Goal: Task Accomplishment & Management: Manage account settings

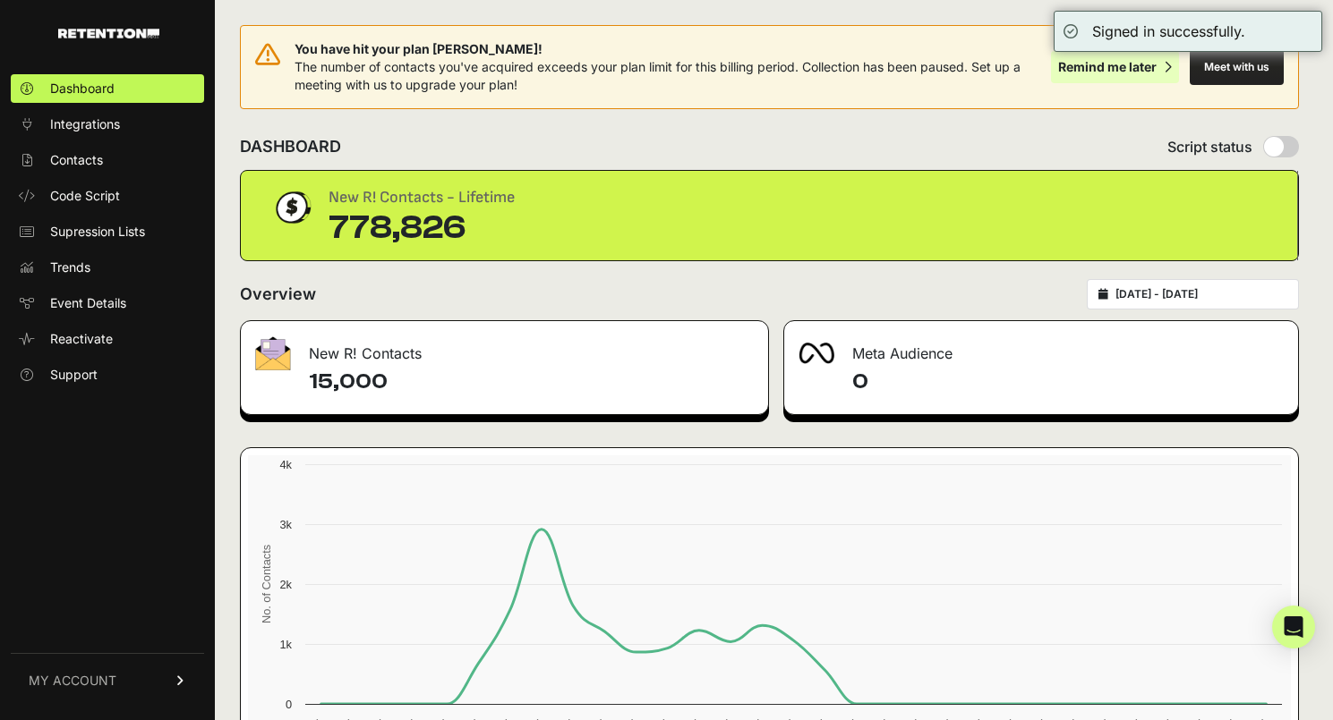
click at [1075, 66] on div "Remind me later" at bounding box center [1107, 67] width 98 height 18
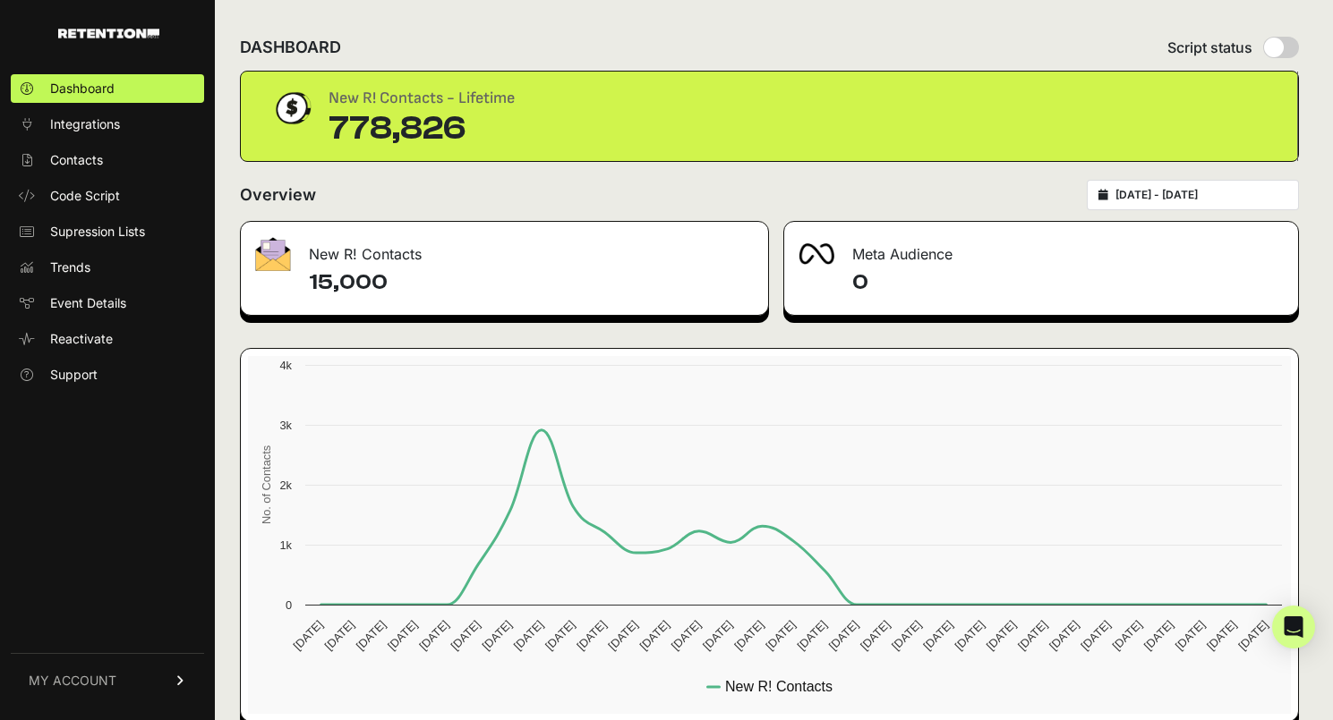
scroll to position [28, 0]
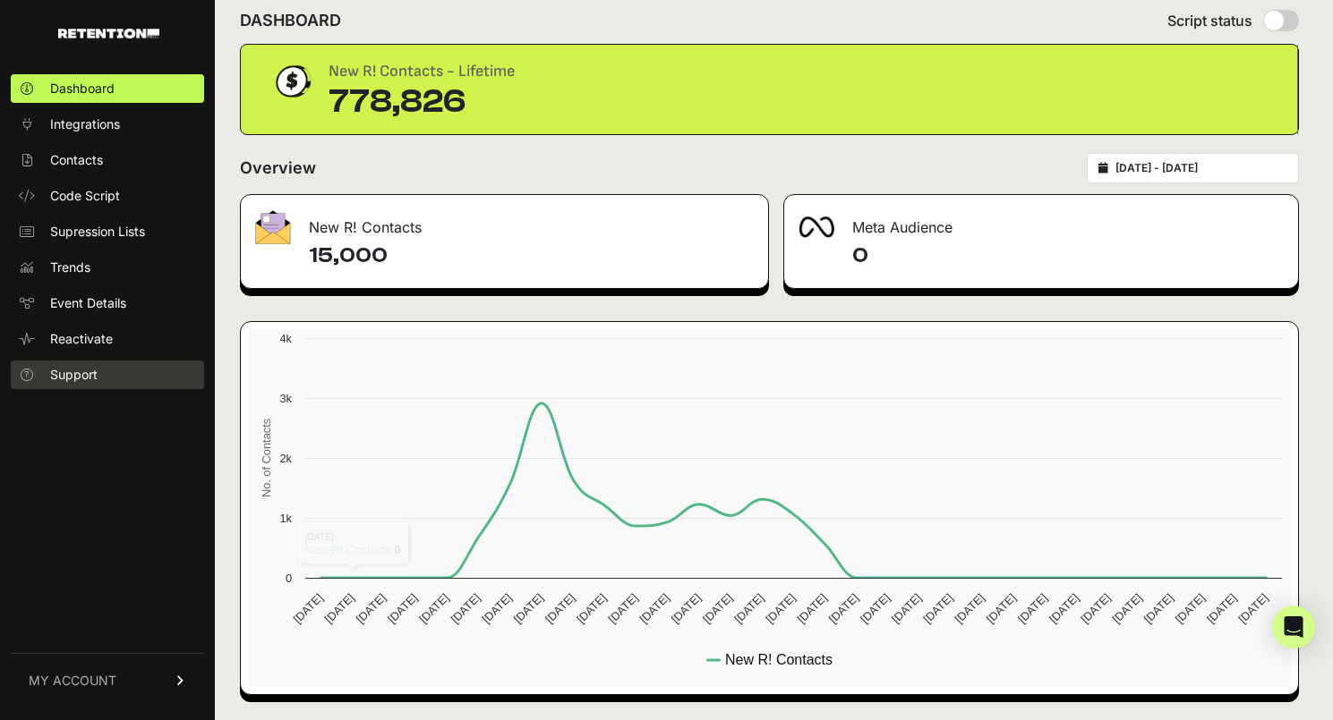
click at [76, 387] on link "Support" at bounding box center [107, 375] width 193 height 29
click at [132, 302] on link "Event Details" at bounding box center [107, 303] width 193 height 29
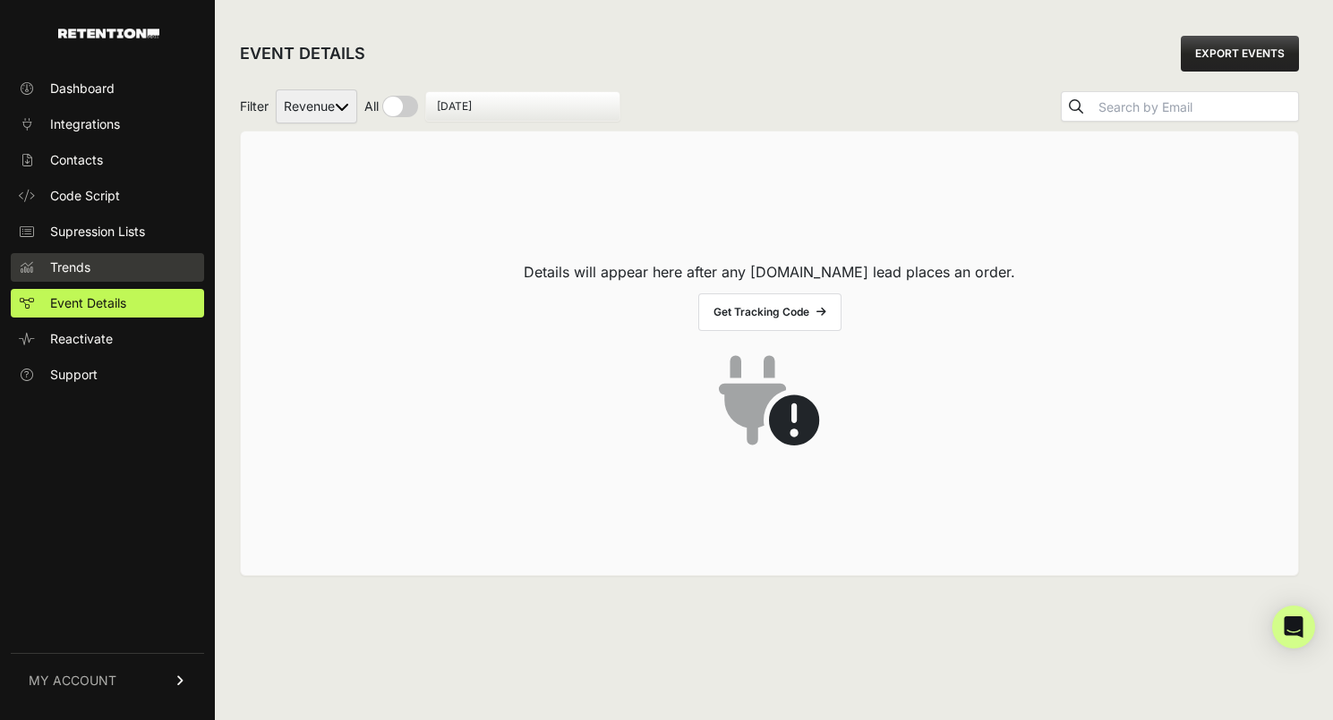
click at [159, 274] on link "Trends" at bounding box center [107, 267] width 193 height 29
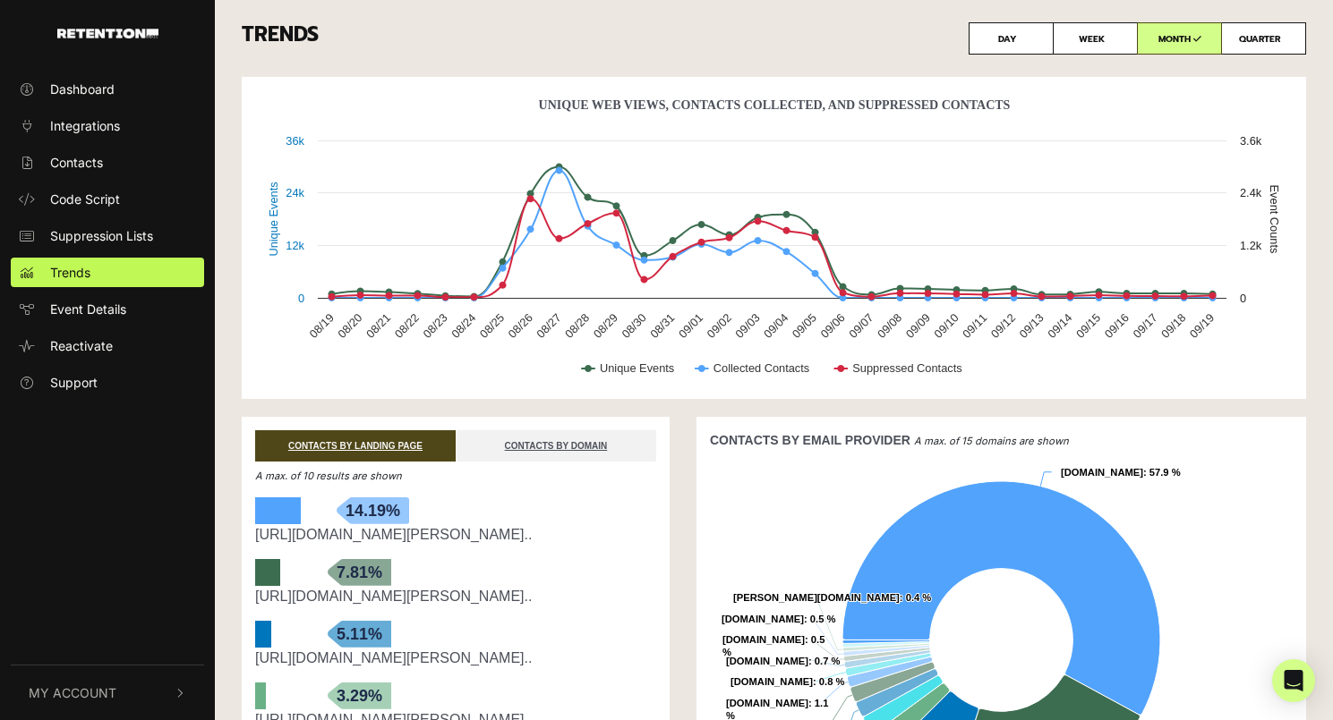
scroll to position [117, 0]
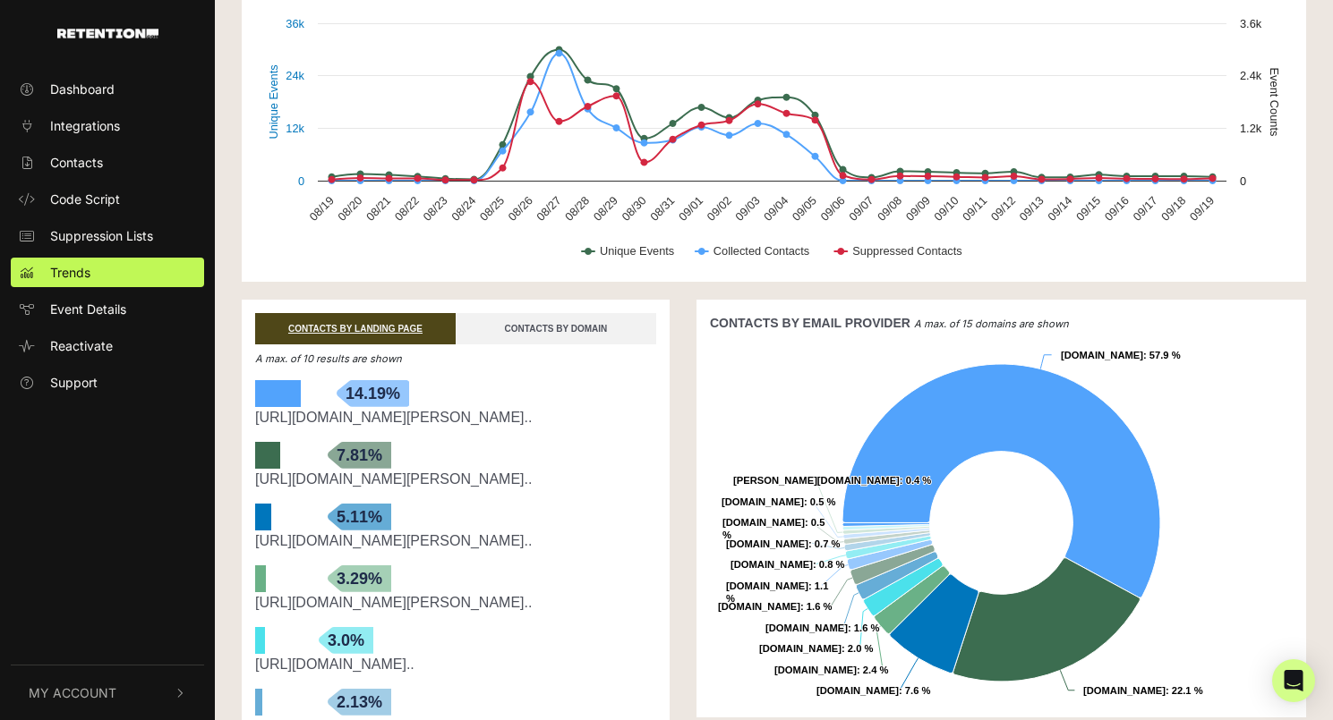
click at [561, 331] on link "CONTACTS BY DOMAIN" at bounding box center [556, 328] width 200 height 31
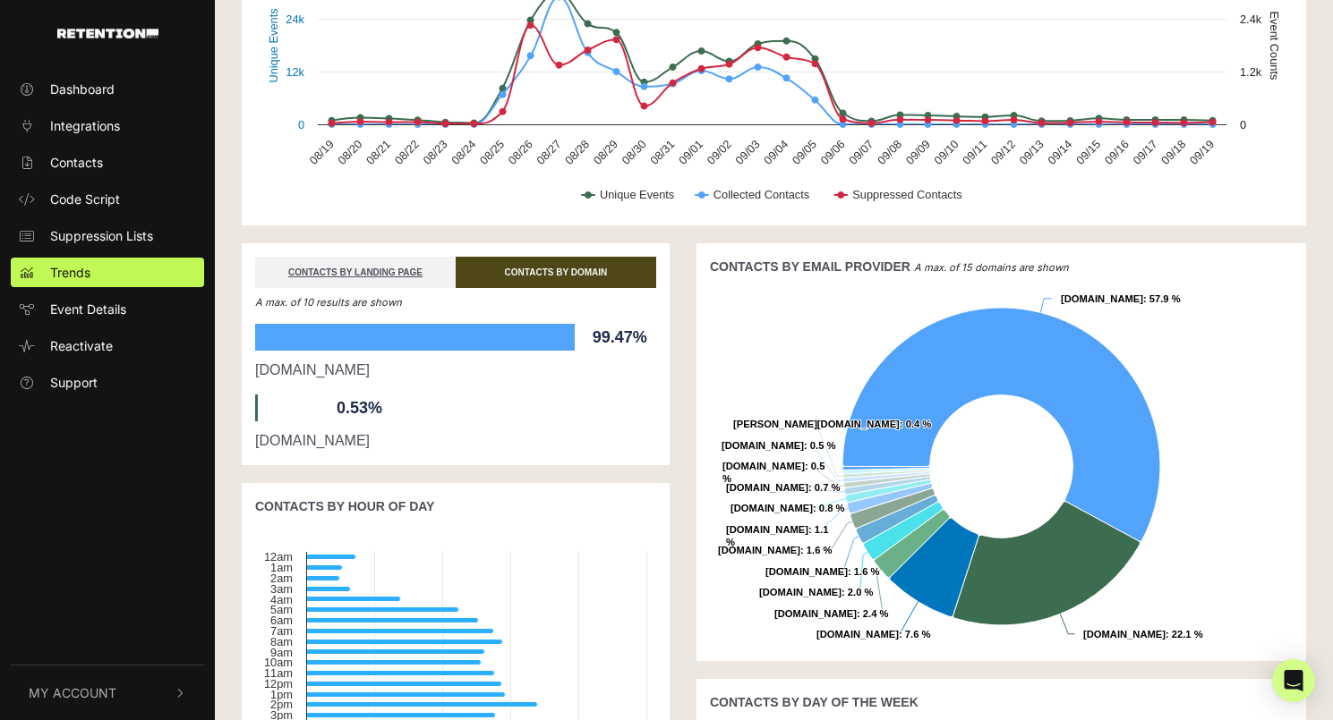
scroll to position [208, 0]
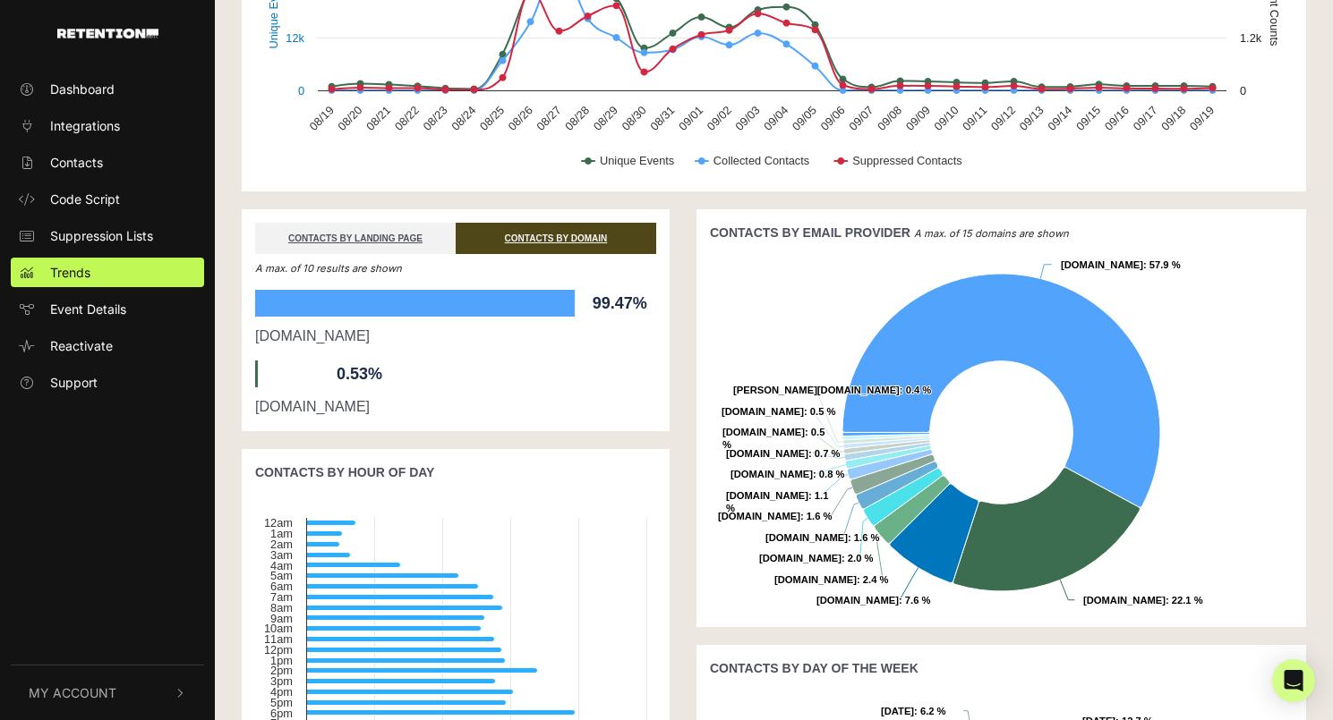
click at [367, 374] on span "0.53%" at bounding box center [360, 374] width 64 height 27
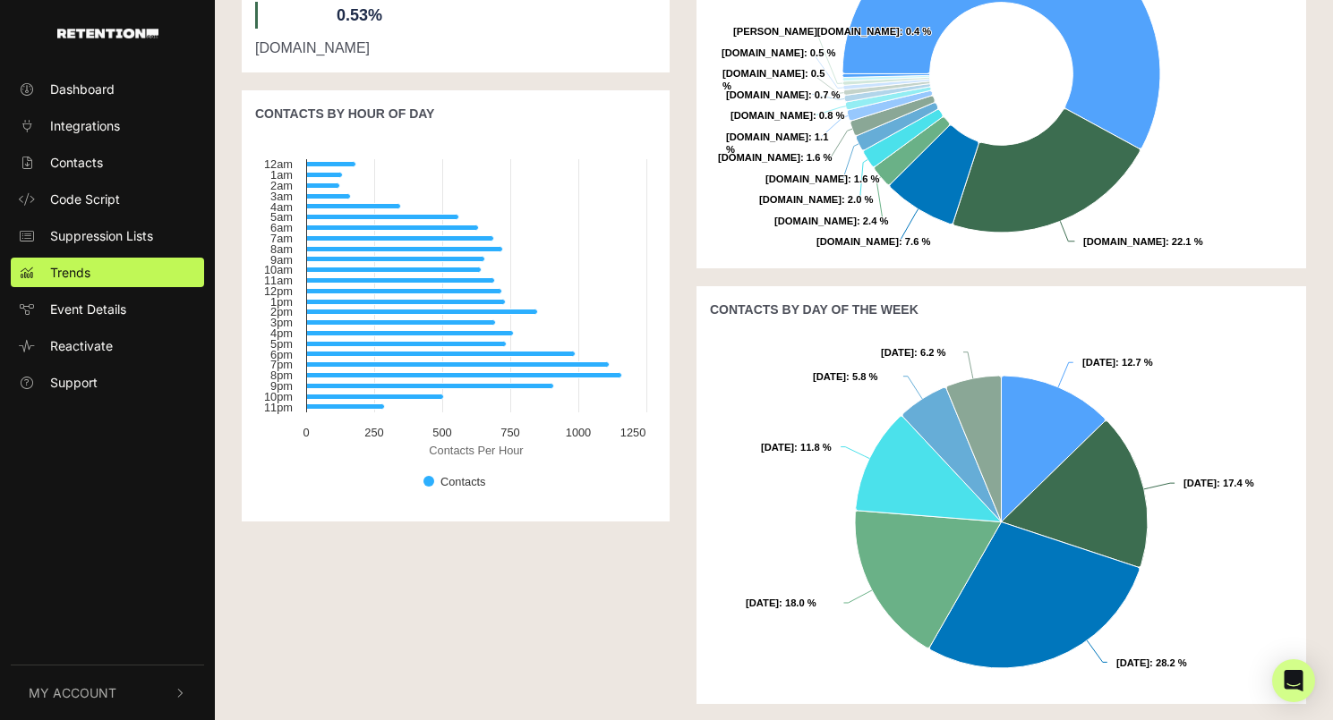
scroll to position [0, 0]
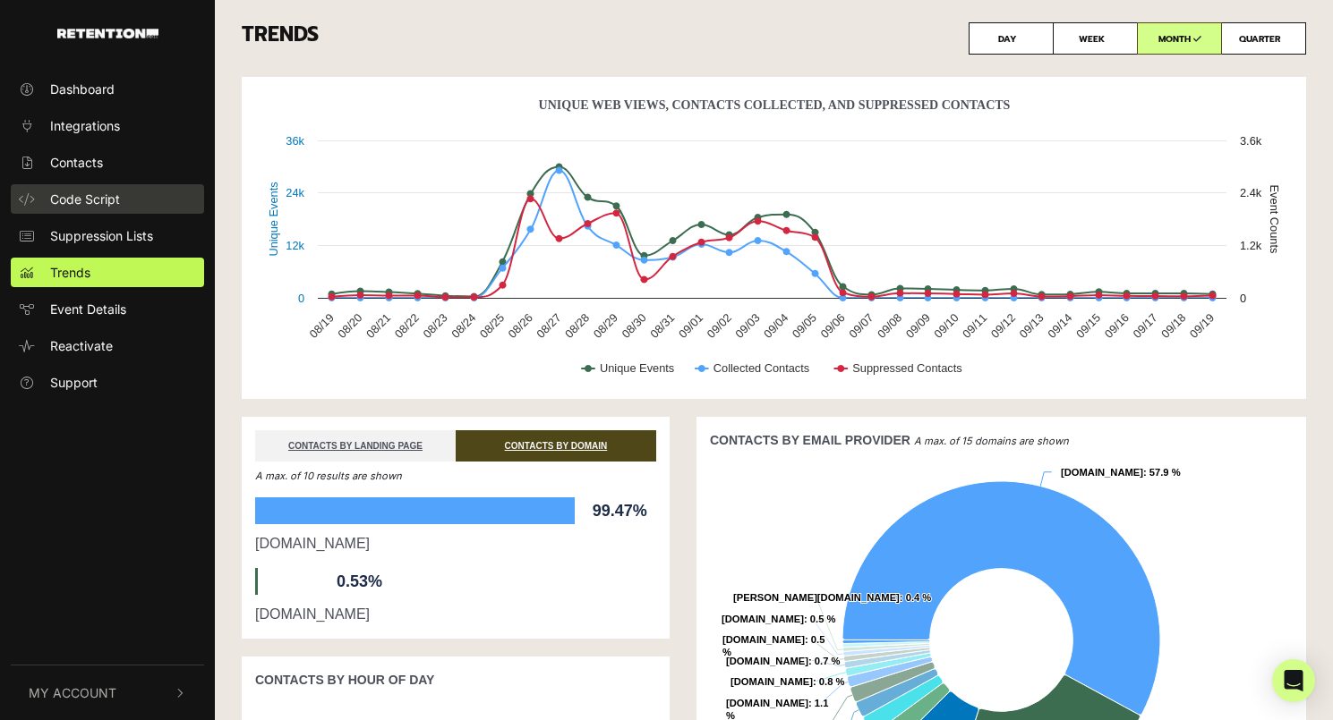
click at [86, 196] on span "Code Script" at bounding box center [85, 199] width 70 height 19
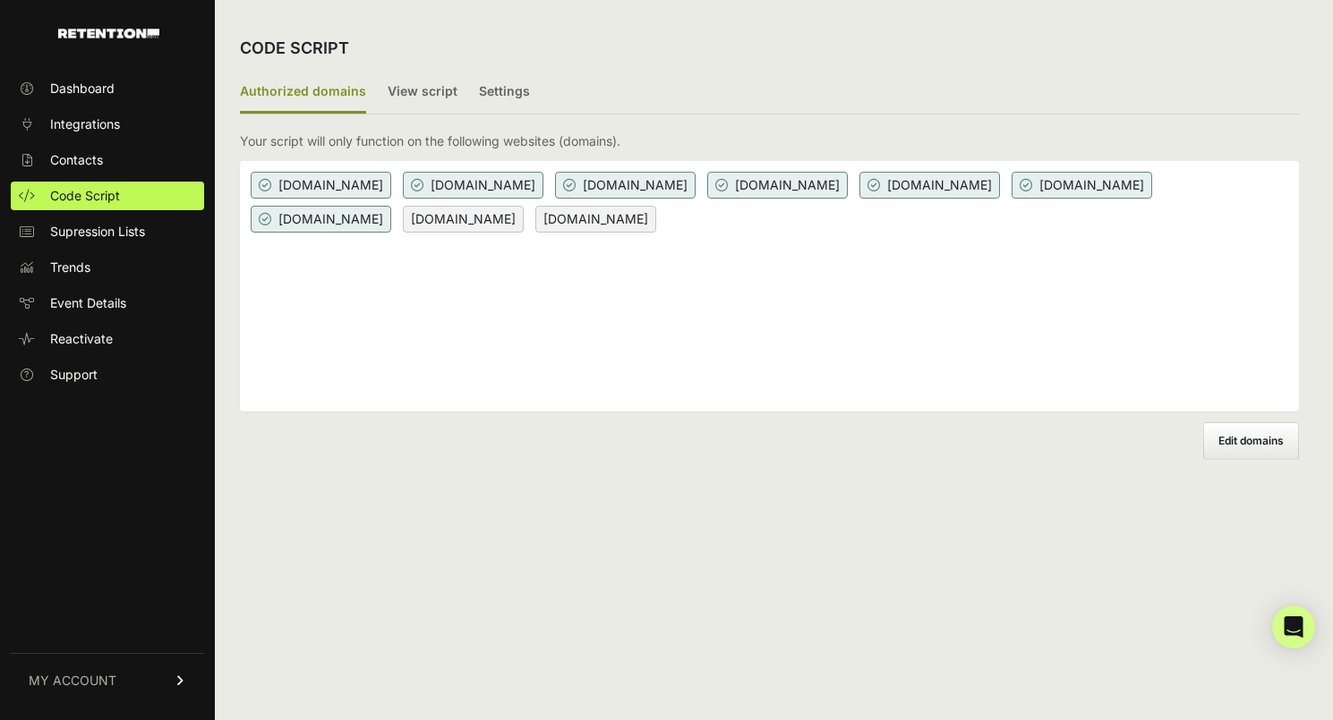
click at [656, 218] on span "[DOMAIN_NAME]" at bounding box center [595, 219] width 121 height 27
click at [524, 221] on span "[DOMAIN_NAME]" at bounding box center [463, 219] width 121 height 27
click at [443, 94] on label "View script" at bounding box center [422, 93] width 70 height 42
click at [0, 0] on input "View script" at bounding box center [0, 0] width 0 height 0
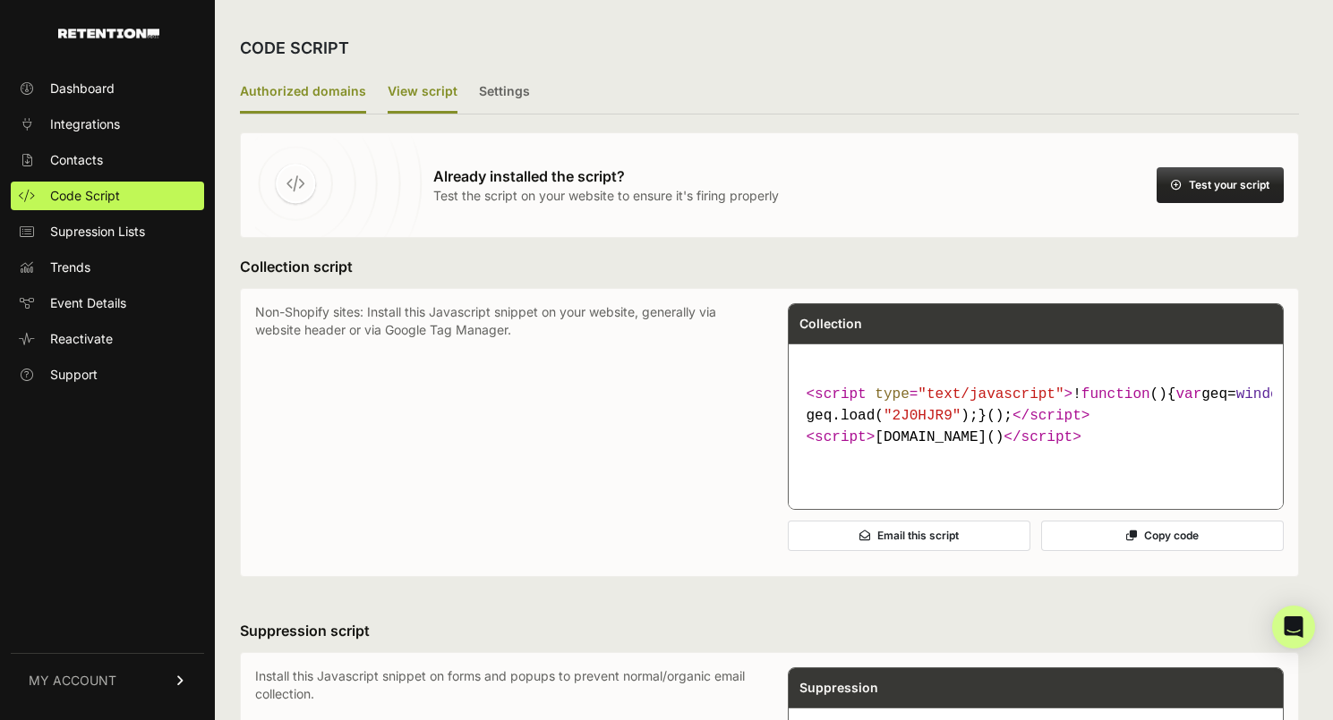
click at [302, 96] on label "Authorized domains" at bounding box center [303, 93] width 126 height 42
click at [0, 0] on input "Authorized domains" at bounding box center [0, 0] width 0 height 0
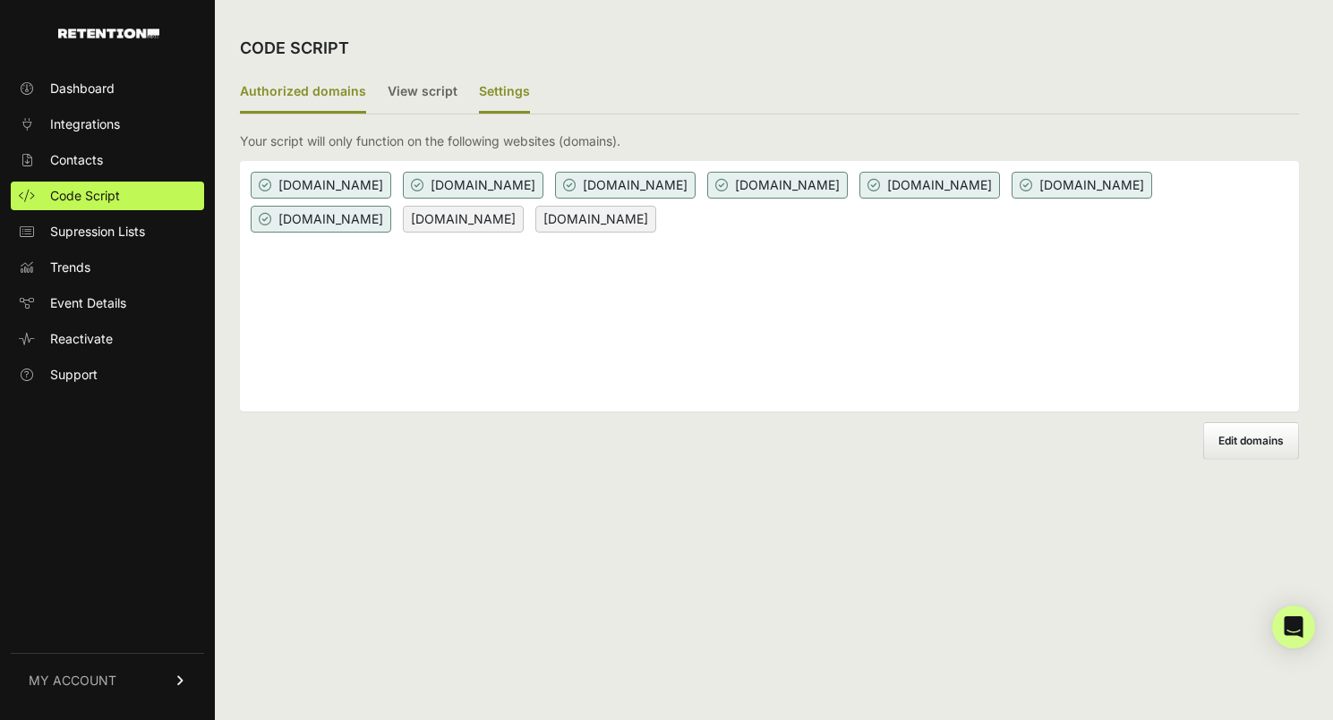
click at [516, 96] on label "Settings" at bounding box center [504, 93] width 51 height 42
click at [0, 0] on input "Settings" at bounding box center [0, 0] width 0 height 0
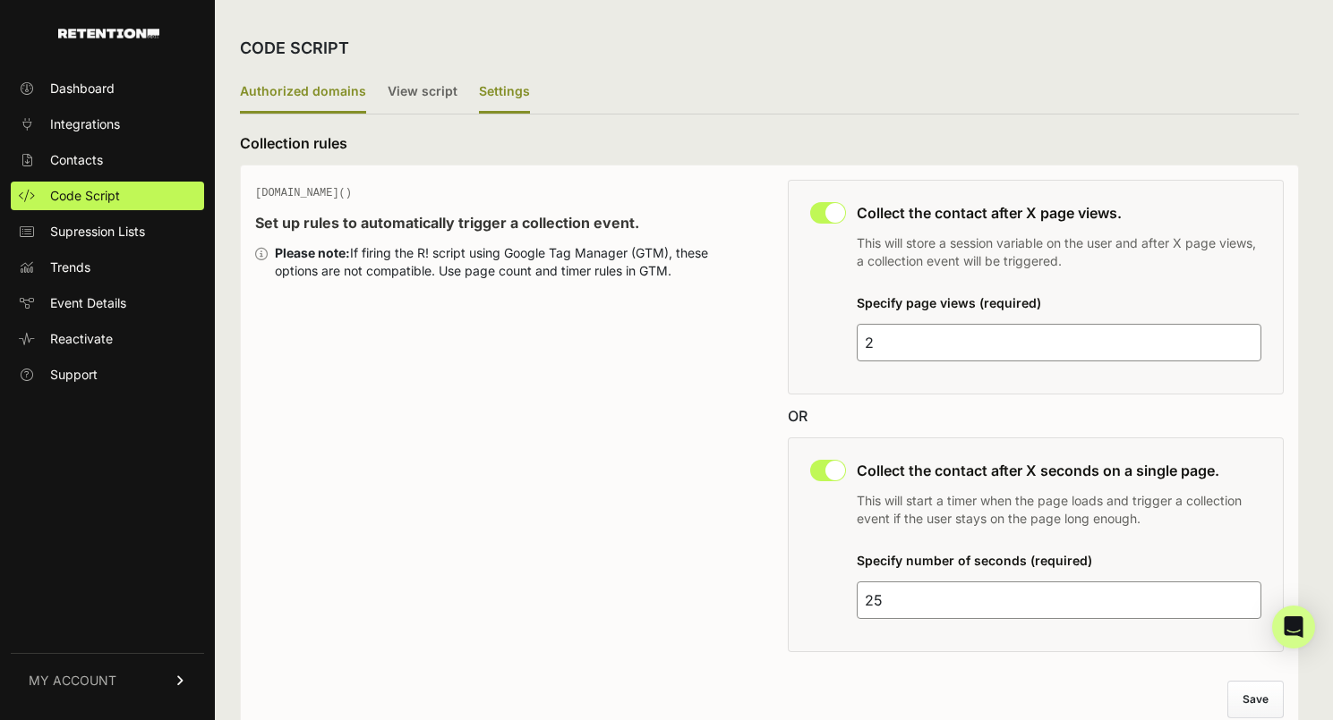
click at [329, 104] on label "Authorized domains" at bounding box center [303, 93] width 126 height 42
click at [0, 0] on input "Authorized domains" at bounding box center [0, 0] width 0 height 0
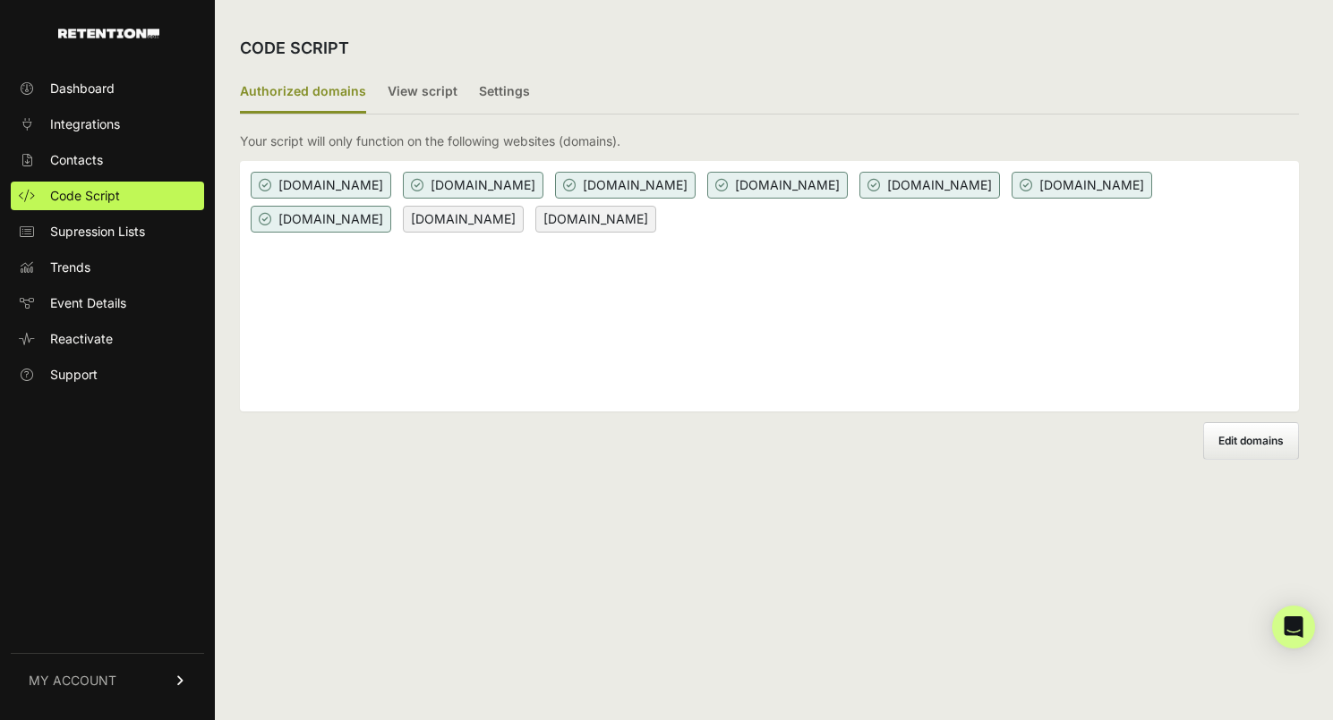
click at [1241, 433] on label "Edit domains" at bounding box center [1251, 441] width 96 height 38
click at [0, 0] on input "Add domain" at bounding box center [0, 0] width 0 height 0
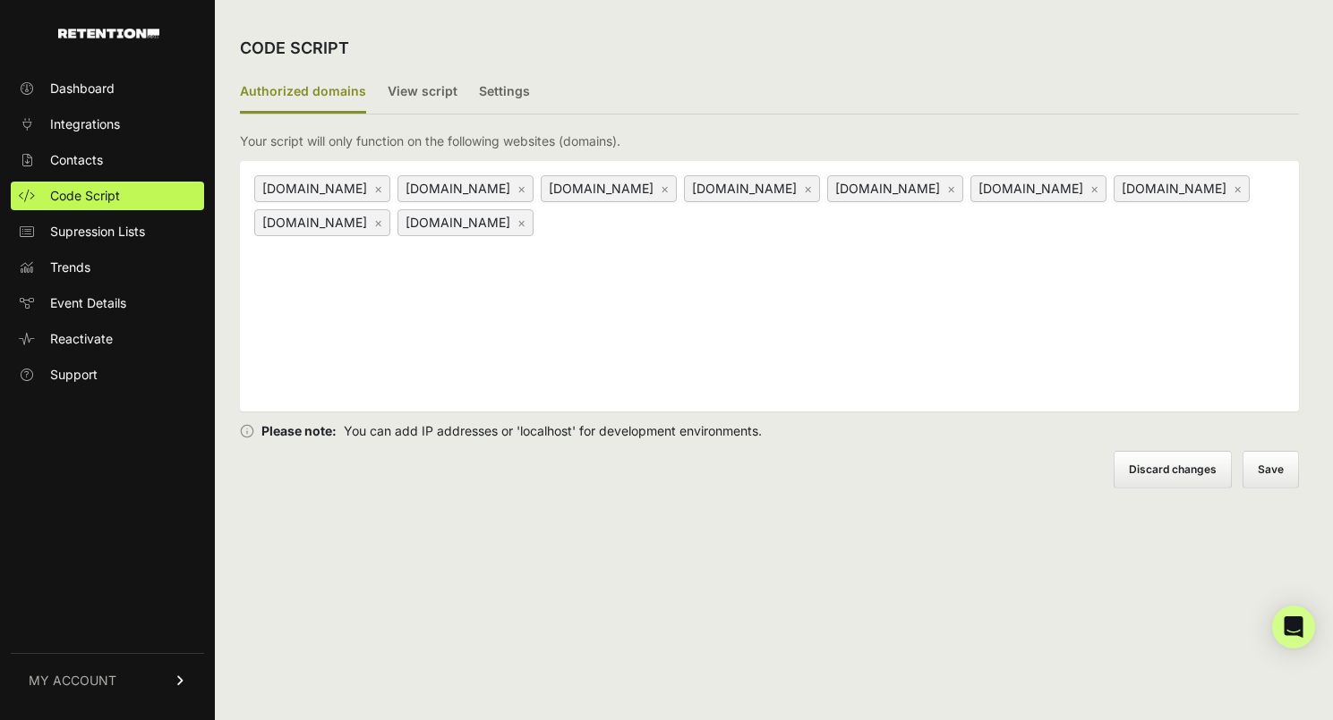
click at [1158, 470] on label "Discard changes" at bounding box center [1172, 470] width 118 height 38
click at [0, 0] on input "Discard changes" at bounding box center [0, 0] width 0 height 0
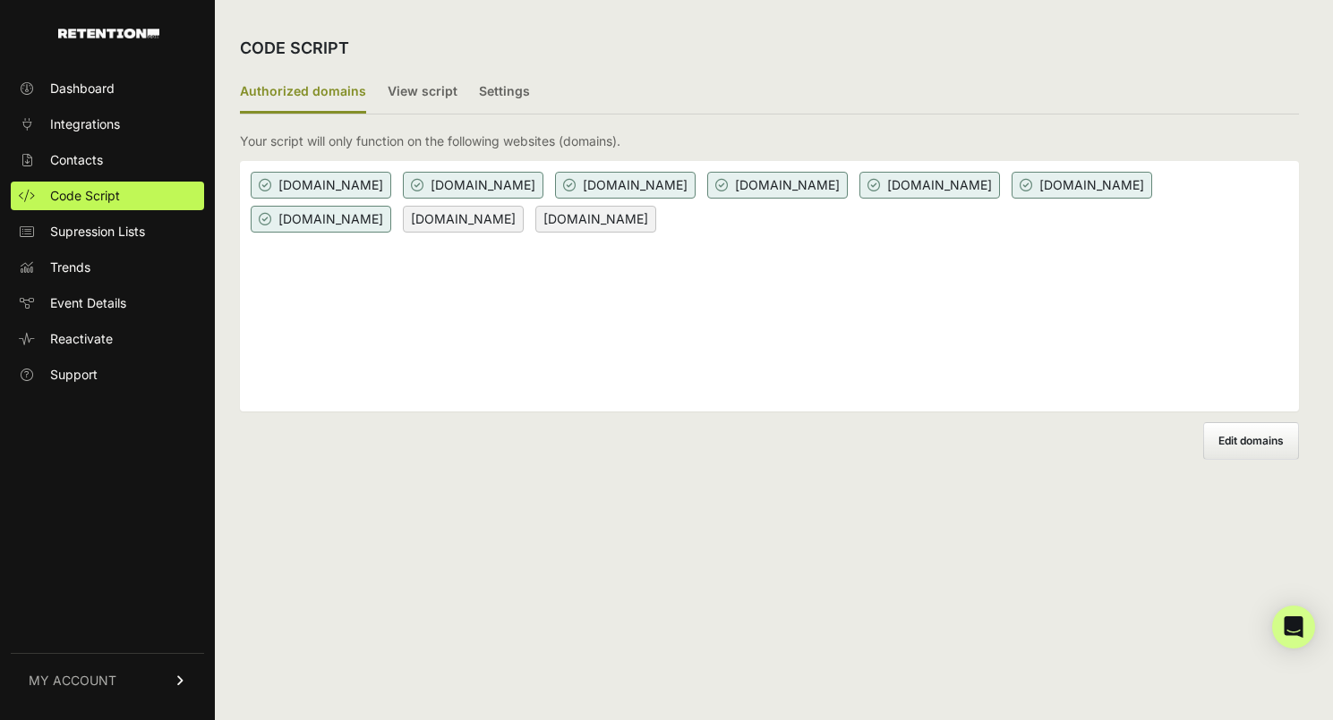
click at [656, 226] on span "www.thrivingmarriages.com" at bounding box center [595, 219] width 121 height 27
click at [656, 221] on span "www.thrivingmarriages.com" at bounding box center [595, 219] width 121 height 27
click at [888, 270] on div "churchleaders-eszuskq0bptlfh8awbb.stackpathdns.com churchleaders.com community.…" at bounding box center [769, 286] width 1059 height 251
click at [83, 127] on span "Integrations" at bounding box center [85, 124] width 70 height 18
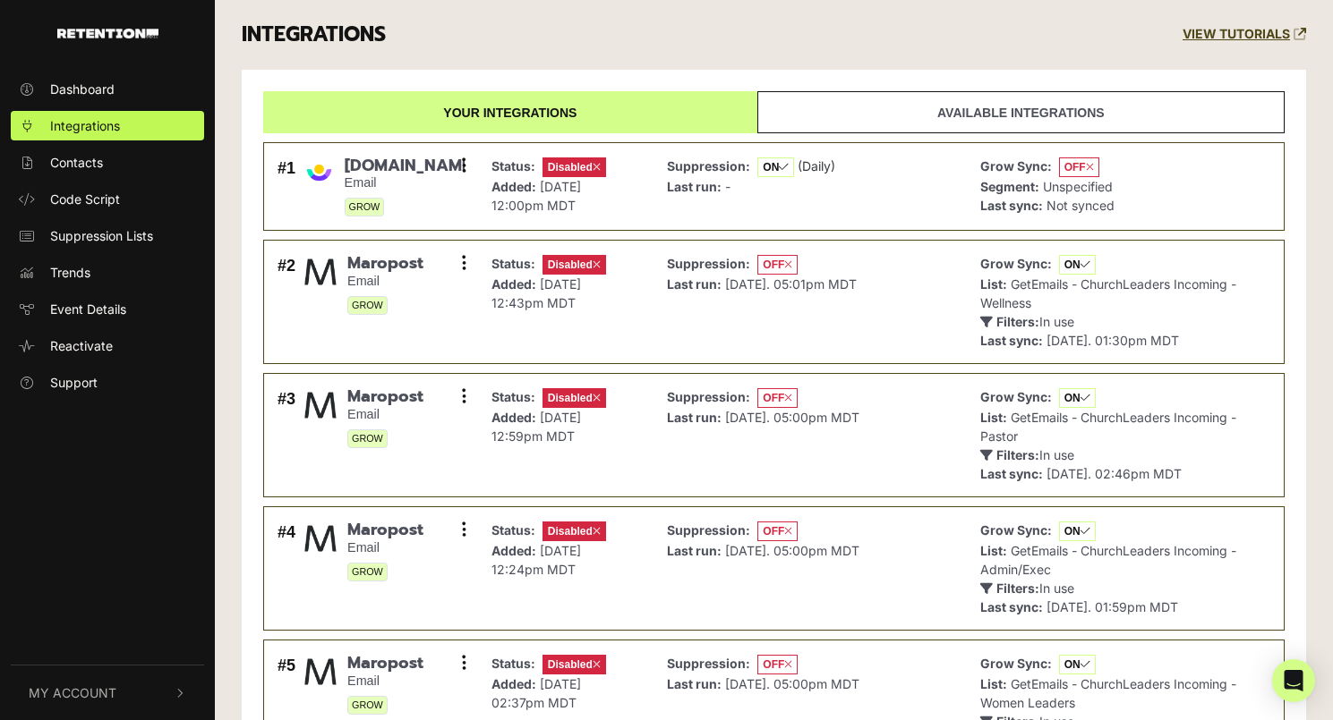
click at [84, 85] on span "Dashboard" at bounding box center [82, 89] width 64 height 19
